Goal: Navigation & Orientation: Find specific page/section

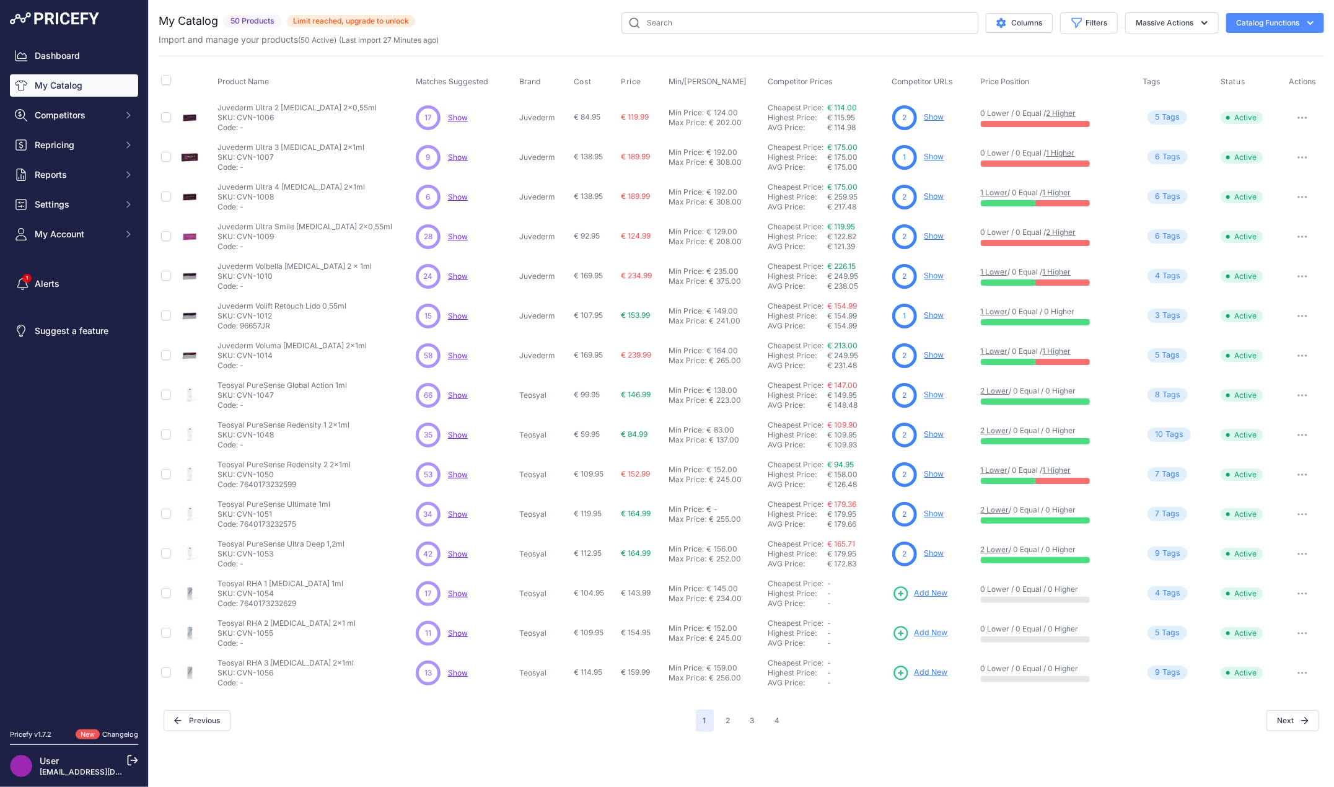
click at [593, 36] on div "Import and manage your products ( 50 Active ) (Last import 27 Minutes ago)" at bounding box center [741, 39] width 1165 height 12
click at [576, 32] on div "Columns Filters Status All Status Only Enabled Only Disabled" at bounding box center [869, 22] width 909 height 21
click at [510, 37] on div "Import and manage your products ( 50 Active ) (Last import 27 Minutes ago)" at bounding box center [741, 39] width 1165 height 12
click at [101, 81] on link "My Catalog" at bounding box center [74, 85] width 128 height 22
click at [528, 21] on div "Columns Filters Status All Status Only Enabled Only Disabled" at bounding box center [869, 22] width 909 height 21
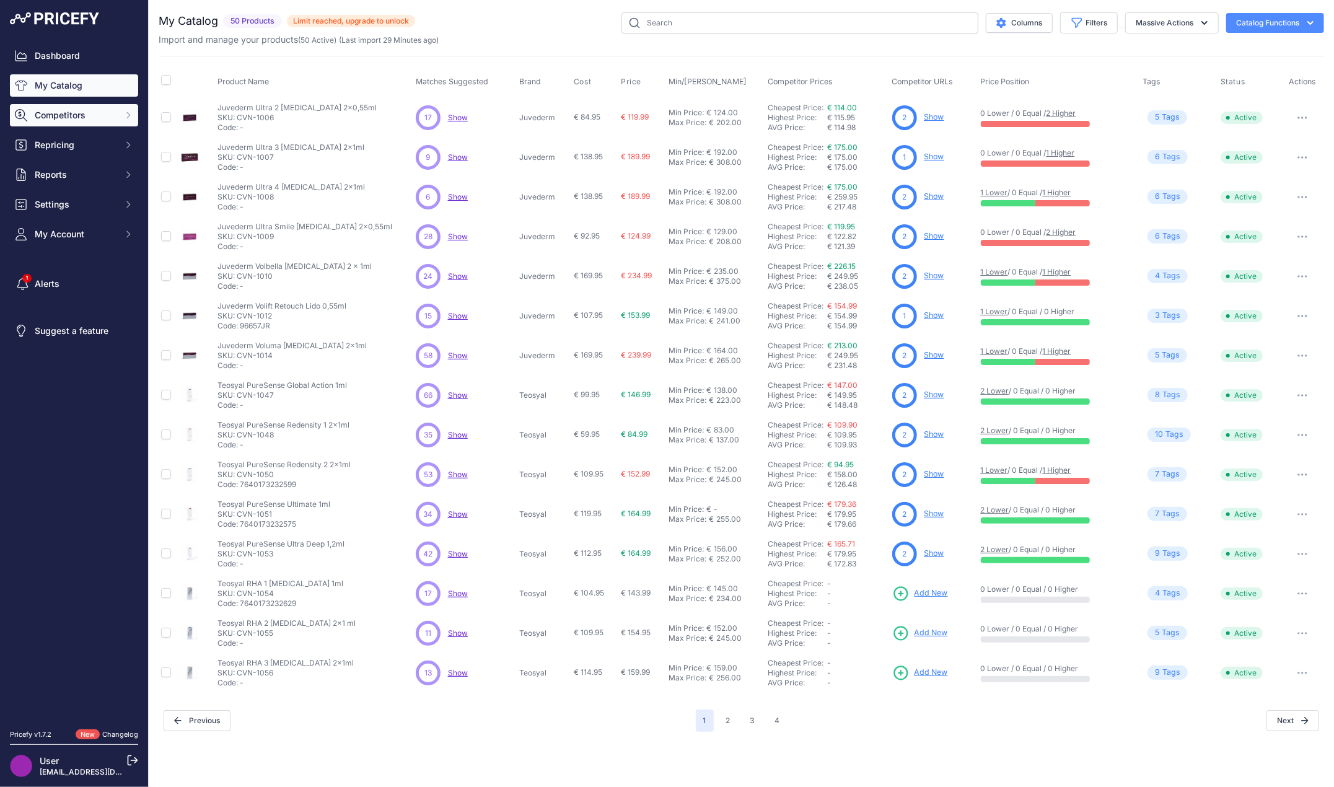
click at [72, 112] on span "Competitors" at bounding box center [75, 115] width 81 height 12
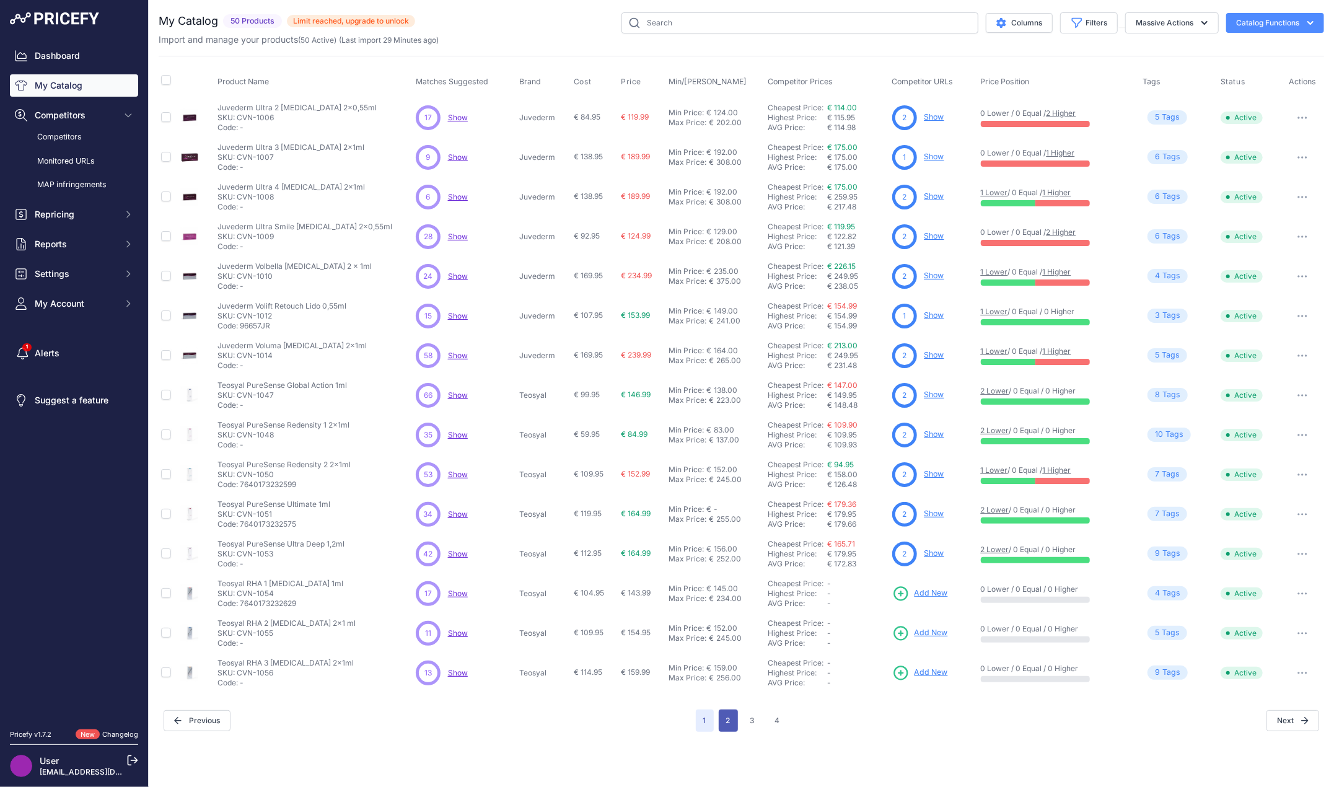
click at [731, 715] on button "2" at bounding box center [728, 720] width 19 height 22
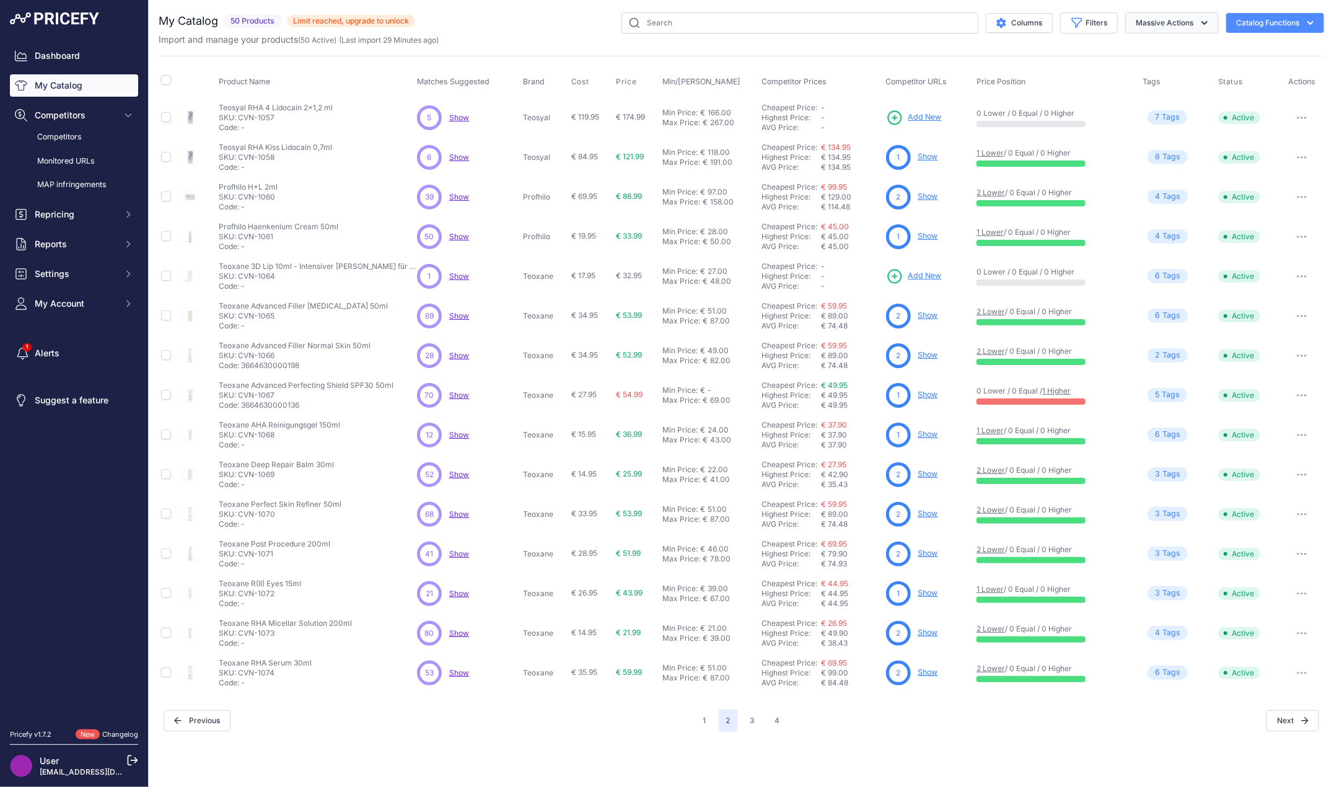
click at [1201, 21] on icon "button" at bounding box center [1204, 23] width 6 height 4
click at [947, 48] on div "My Catalog 50 Products" at bounding box center [741, 371] width 1165 height 719
click at [698, 118] on div "Max Price:" at bounding box center [682, 123] width 38 height 10
click at [714, 105] on div "166.00" at bounding box center [719, 108] width 26 height 10
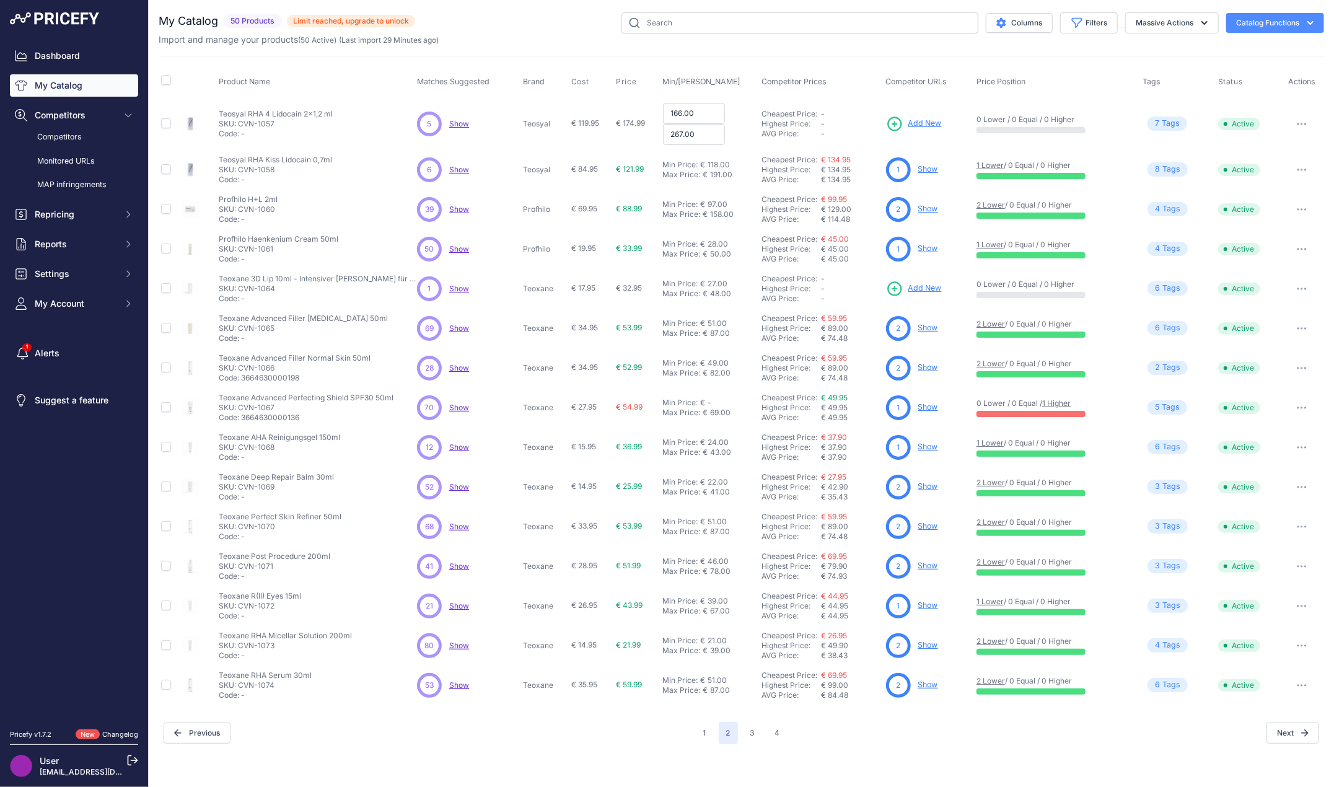
click at [591, 22] on div "Columns Filters Status All Status Only Enabled Only Disabled" at bounding box center [869, 22] width 909 height 21
click at [536, 751] on div "You are not connected to the internet. My Catalog" at bounding box center [741, 378] width 1165 height 756
click at [536, 748] on div "You are not connected to the internet. My Catalog" at bounding box center [741, 378] width 1165 height 756
click at [753, 732] on button "3" at bounding box center [753, 733] width 20 height 22
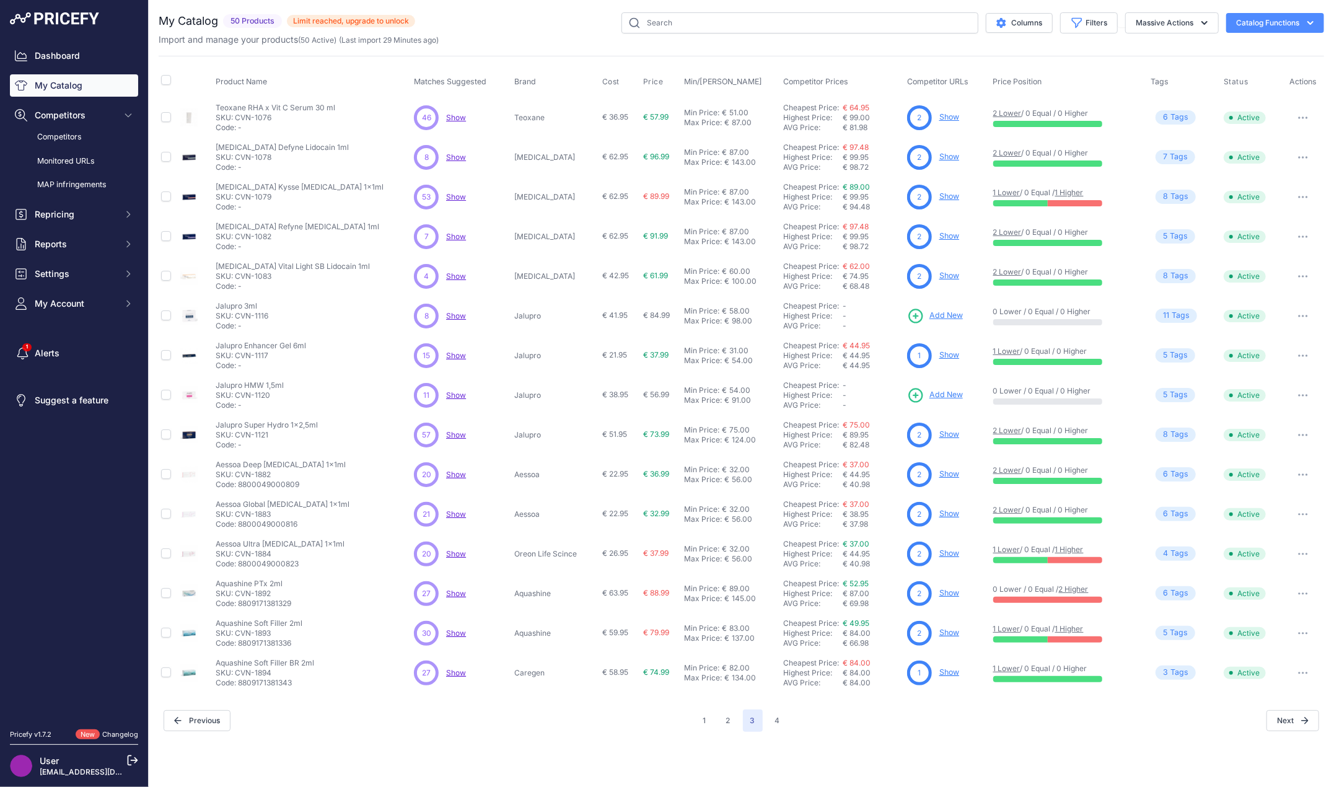
click at [567, 39] on div "Import and manage your products ( 50 Active ) (Last import 29 Minutes ago)" at bounding box center [741, 39] width 1165 height 12
click at [541, 32] on div "Columns Filters Status All Status Only Enabled Only Disabled" at bounding box center [869, 22] width 909 height 21
click at [621, 45] on div "Import and manage your products ( 50 Active ) (Last import 29 Minutes ago)" at bounding box center [741, 39] width 1165 height 12
click at [740, 46] on div "My Catalog 50 Products" at bounding box center [741, 371] width 1165 height 719
click at [601, 51] on div "My Catalog 50 Products" at bounding box center [741, 371] width 1165 height 719
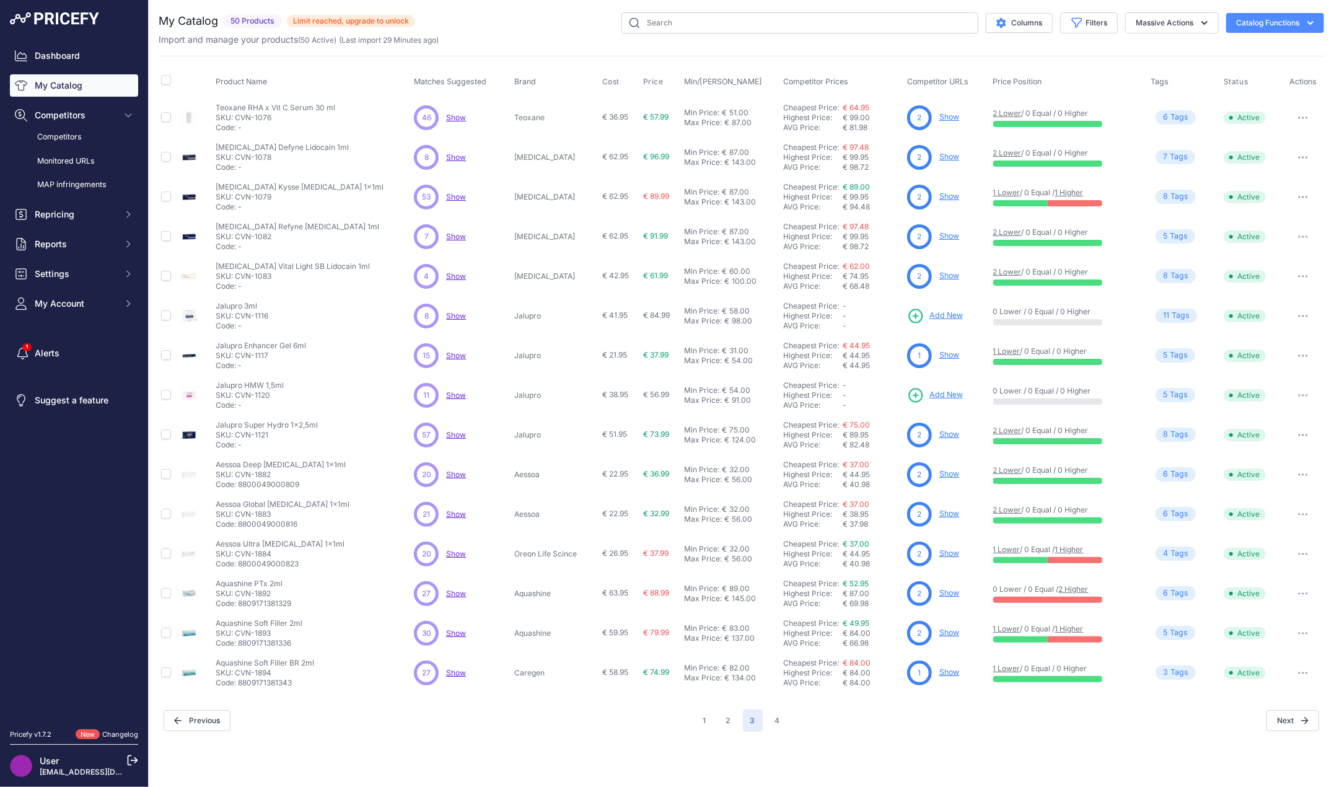
click at [871, 51] on div "My Catalog 50 Products" at bounding box center [741, 371] width 1165 height 719
click at [578, 35] on div "Import and manage your products ( 50 Active ) (Last import 29 Minutes ago)" at bounding box center [741, 39] width 1165 height 12
click at [795, 48] on div "My Catalog 50 Products" at bounding box center [741, 371] width 1165 height 719
click at [809, 50] on div "My Catalog 50 Products" at bounding box center [741, 371] width 1165 height 719
click at [575, 48] on div "My Catalog 50 Products" at bounding box center [741, 371] width 1165 height 719
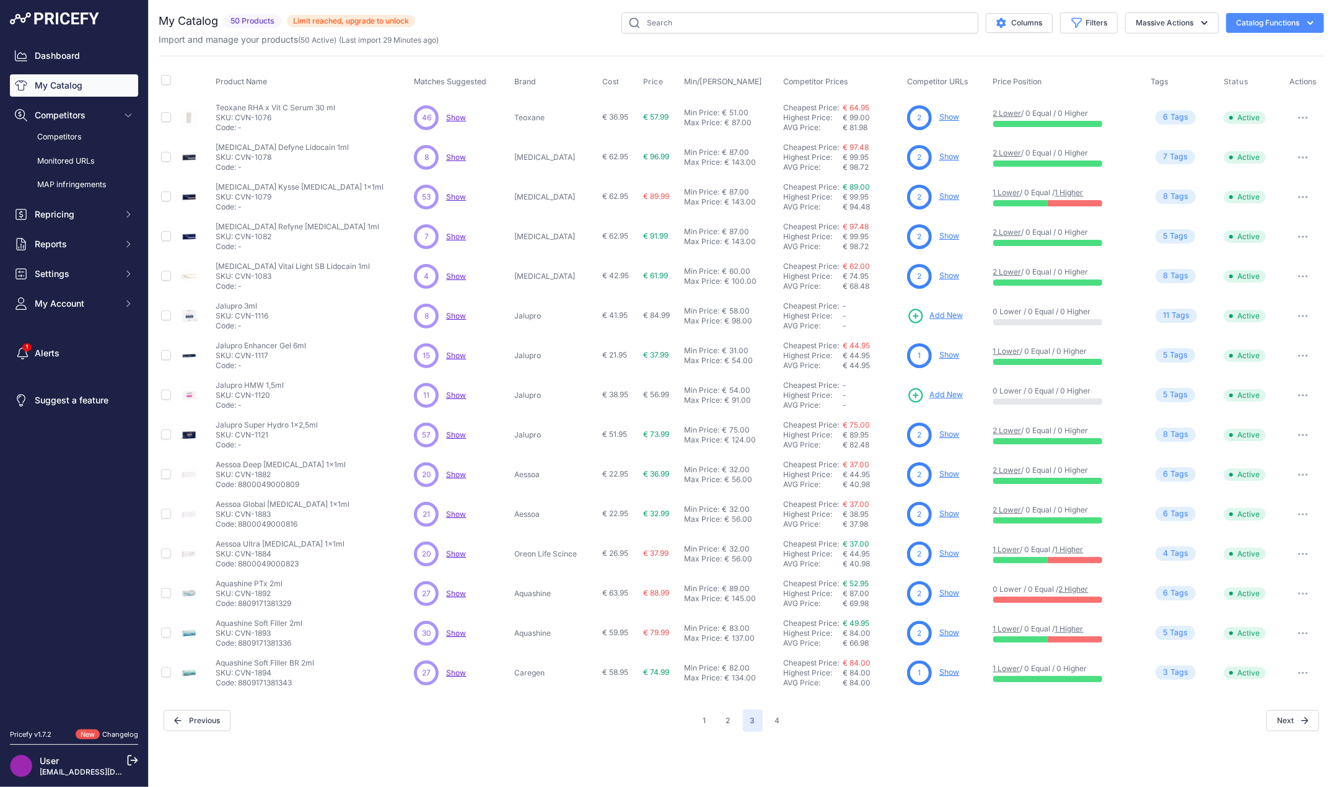
click at [562, 49] on div "My Catalog 50 Products" at bounding box center [741, 371] width 1165 height 719
click at [534, 746] on div "Close You are not connected to the internet. ​" at bounding box center [741, 393] width 1185 height 787
click at [84, 90] on link "My Catalog" at bounding box center [74, 85] width 128 height 22
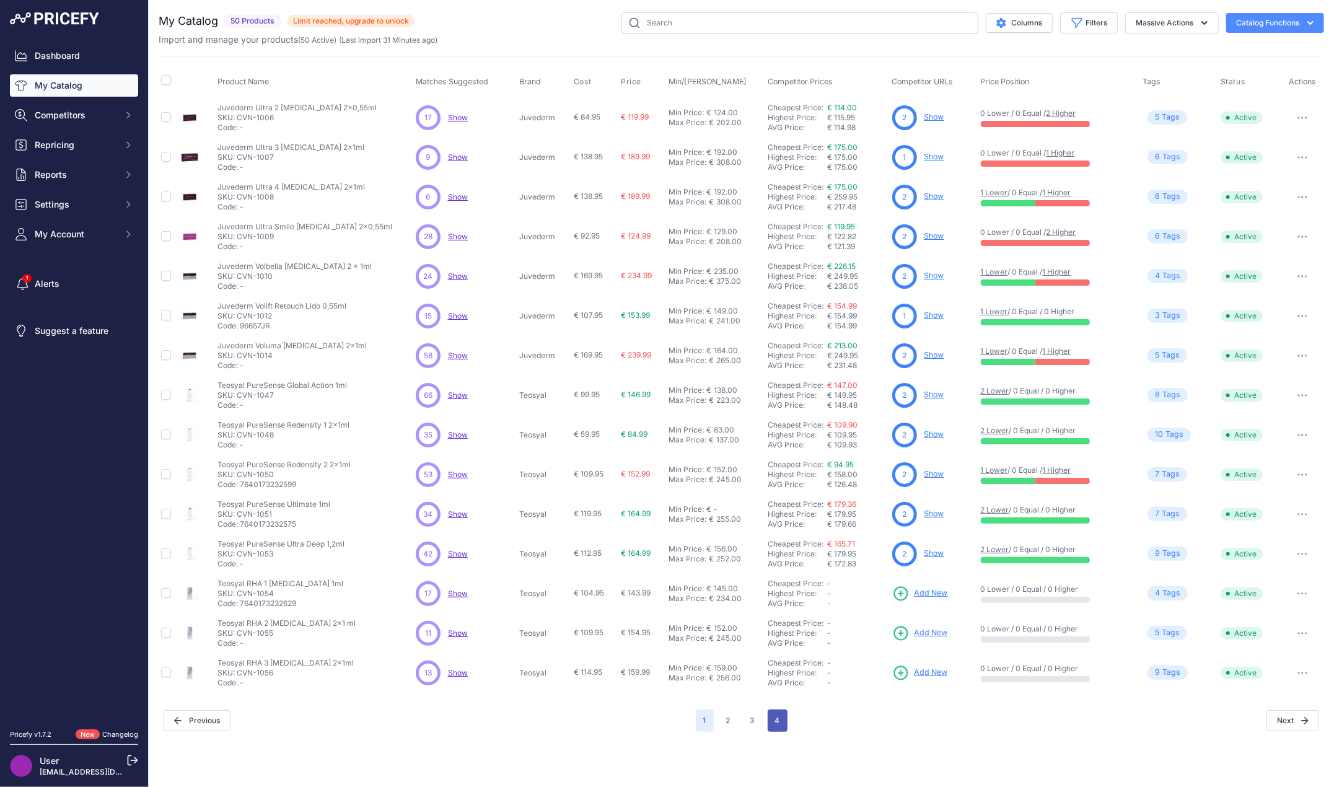
click at [781, 721] on button "4" at bounding box center [778, 720] width 20 height 22
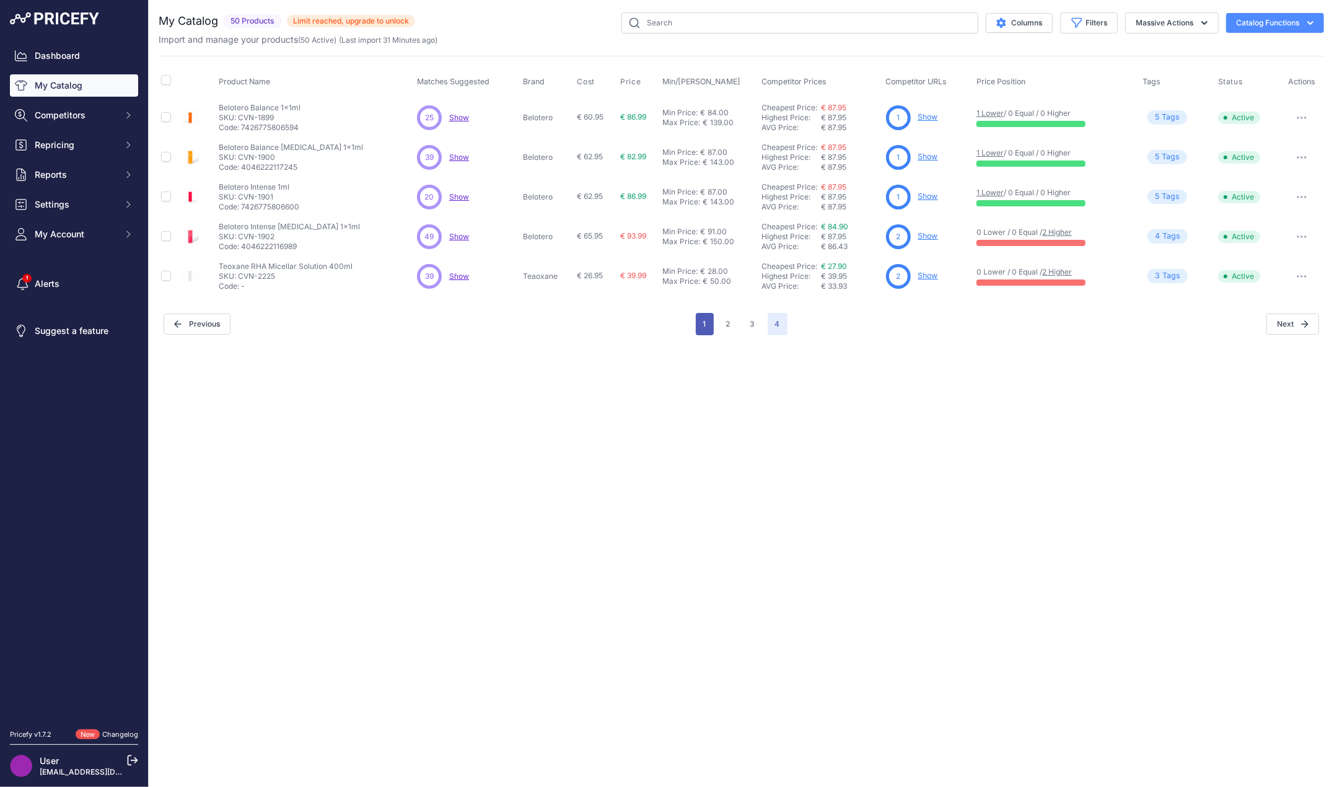
click at [705, 323] on button "1" at bounding box center [705, 324] width 18 height 22
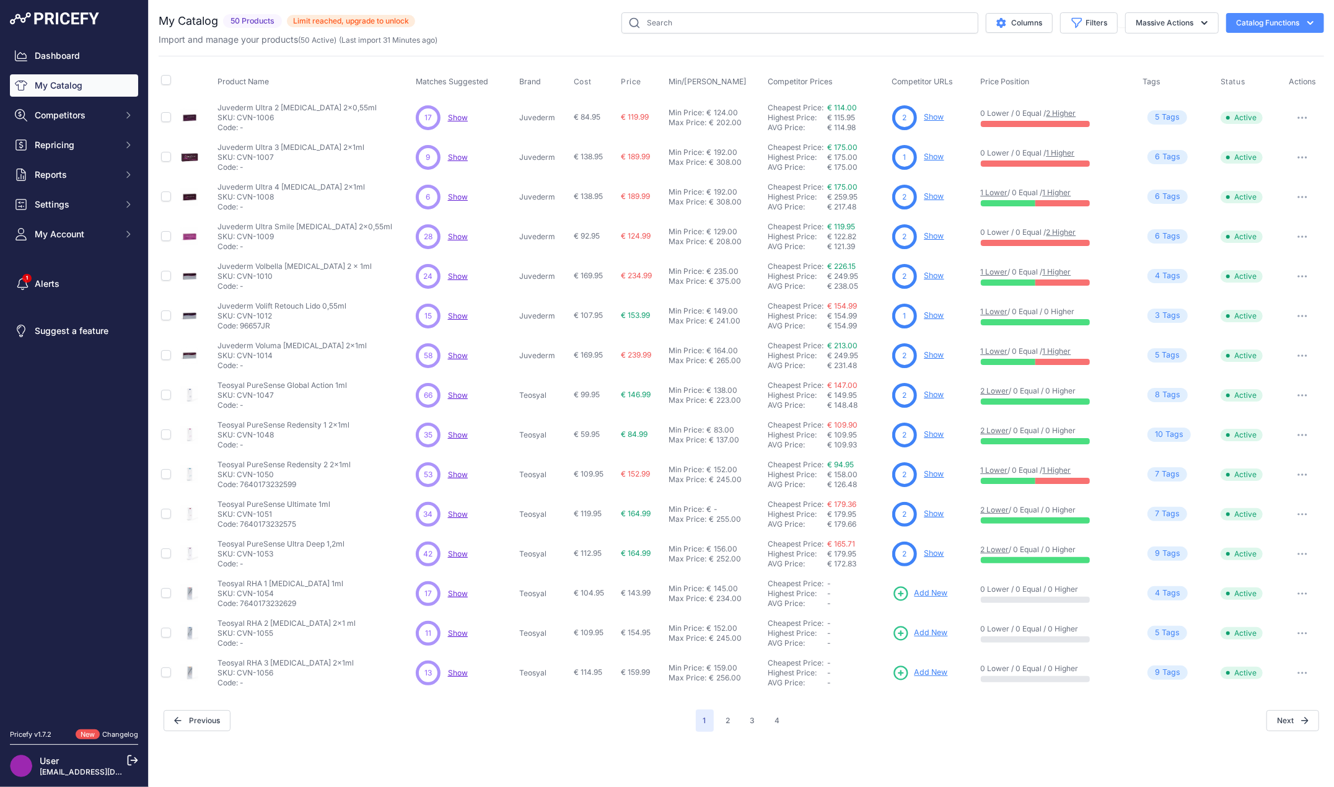
click at [556, 43] on div "Import and manage your products ( 50 Active ) (Last import 31 Minutes ago)" at bounding box center [741, 39] width 1165 height 12
click at [503, 30] on div "Columns Filters Status All Status Only Enabled Only Disabled" at bounding box center [869, 22] width 909 height 21
click at [536, 34] on div "Import and manage your products ( 50 Active ) (Last import 31 Minutes ago)" at bounding box center [741, 39] width 1165 height 12
click at [629, 42] on div "Import and manage your products ( 50 Active ) (Last import 31 Minutes ago)" at bounding box center [741, 39] width 1165 height 12
click at [624, 44] on div "Import and manage your products ( 50 Active ) (Last import 31 Minutes ago)" at bounding box center [741, 39] width 1165 height 12
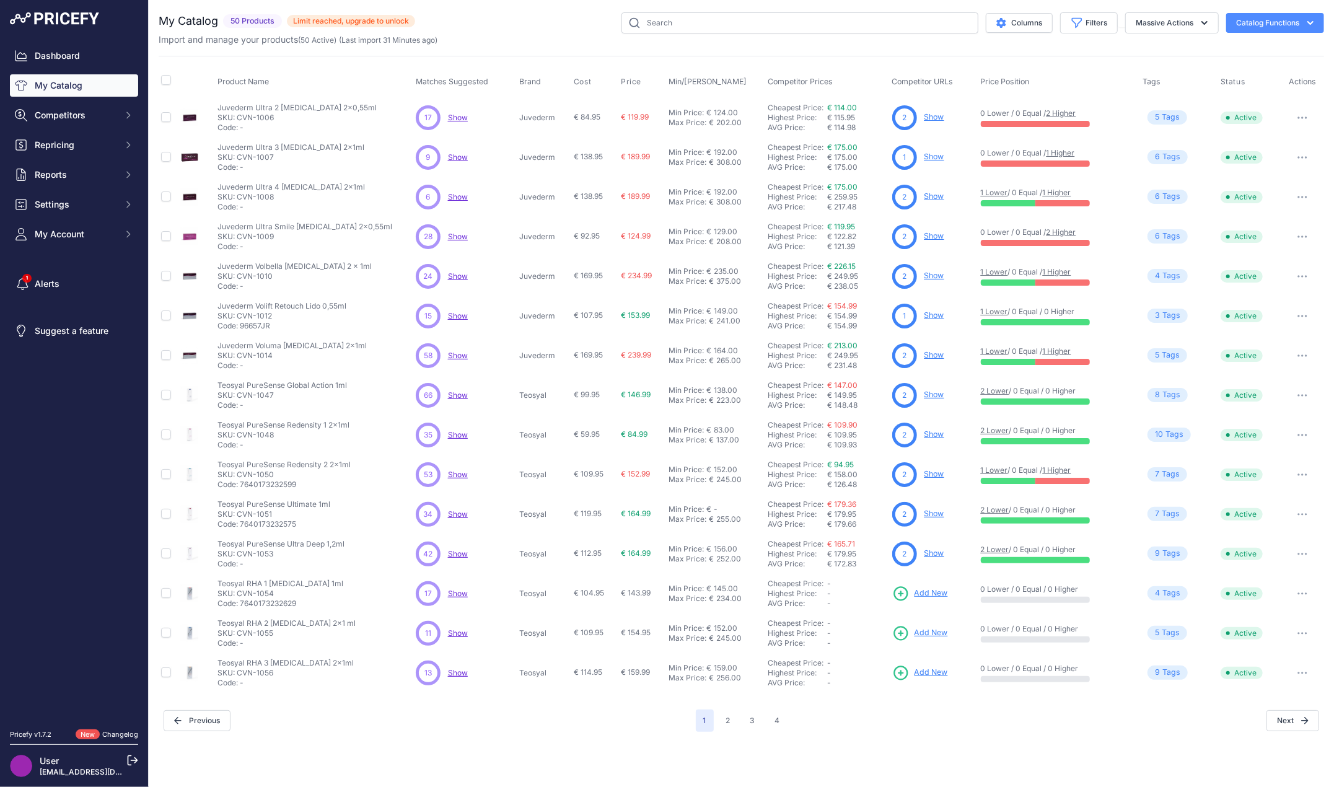
click at [624, 43] on div "Import and manage your products ( 50 Active ) (Last import 31 Minutes ago)" at bounding box center [741, 39] width 1165 height 12
click at [534, 753] on div "Close You are not connected to the internet. ​" at bounding box center [741, 393] width 1185 height 787
